Goal: Use online tool/utility: Utilize a website feature to perform a specific function

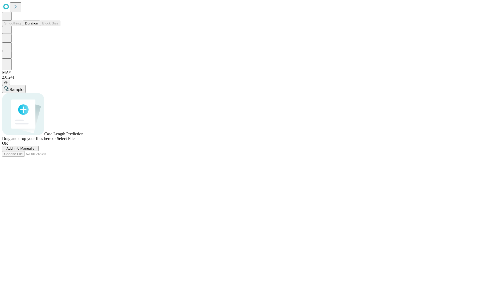
click at [38, 26] on button "Duration" at bounding box center [31, 23] width 17 height 5
click at [23, 87] on span "Sample" at bounding box center [16, 89] width 14 height 4
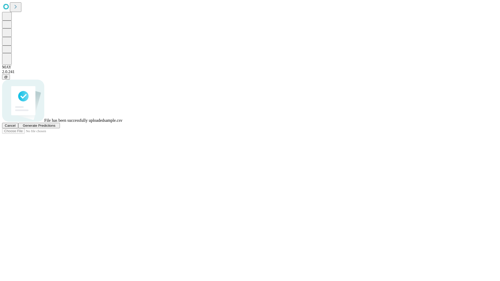
click at [55, 127] on span "Generate Predictions" at bounding box center [39, 126] width 33 height 4
